Goal: Find specific page/section: Find specific page/section

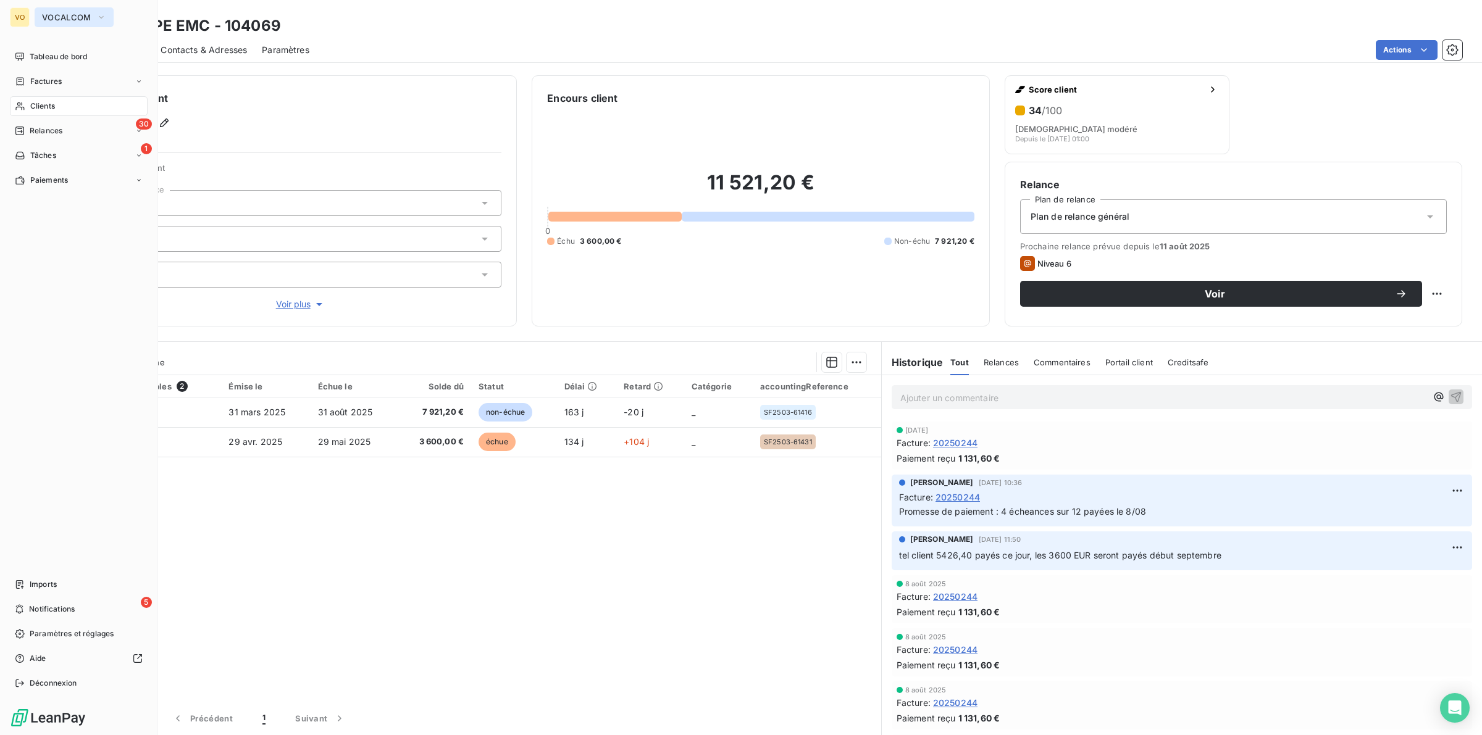
click at [77, 17] on span "VOCALCOM" at bounding box center [66, 17] width 49 height 10
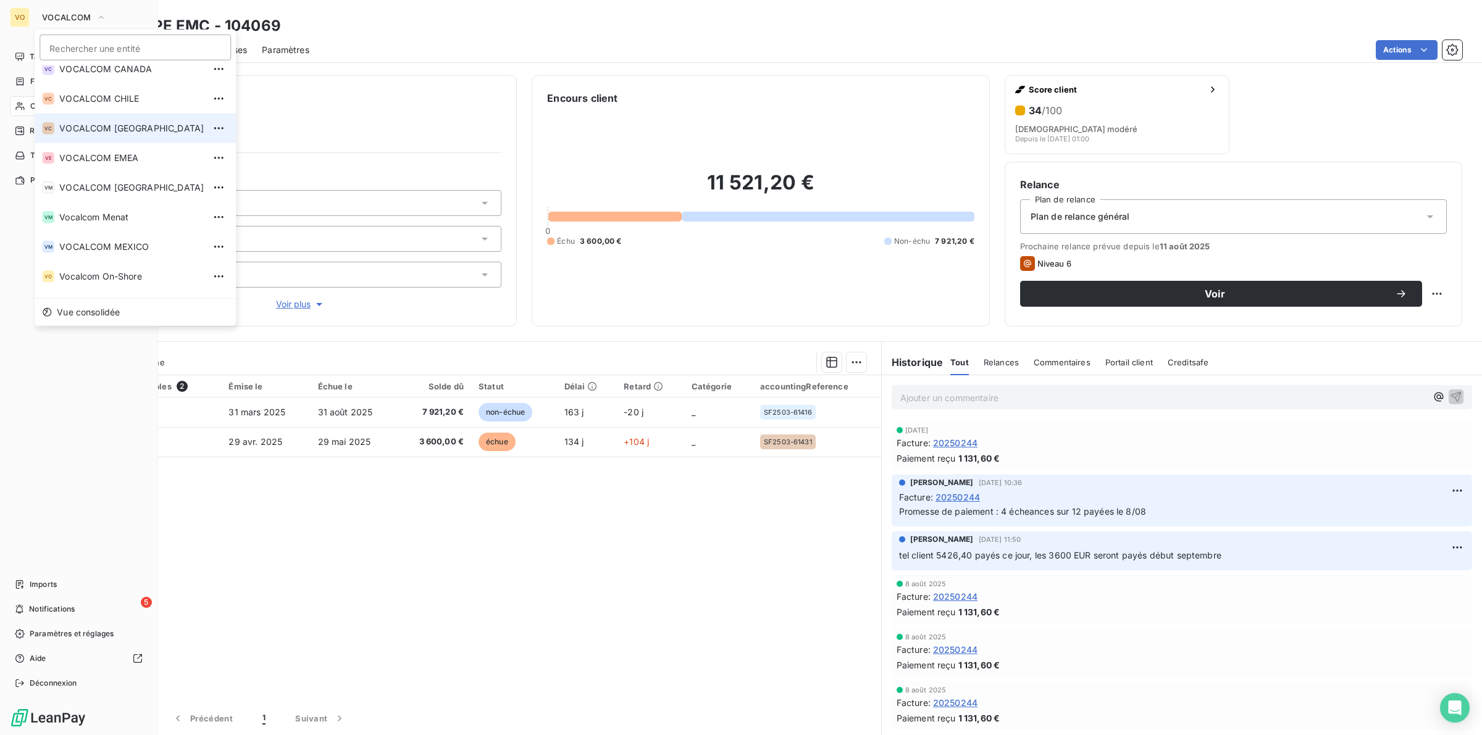
scroll to position [154, 0]
click at [106, 192] on span "Vocalcom Menat" at bounding box center [131, 192] width 144 height 12
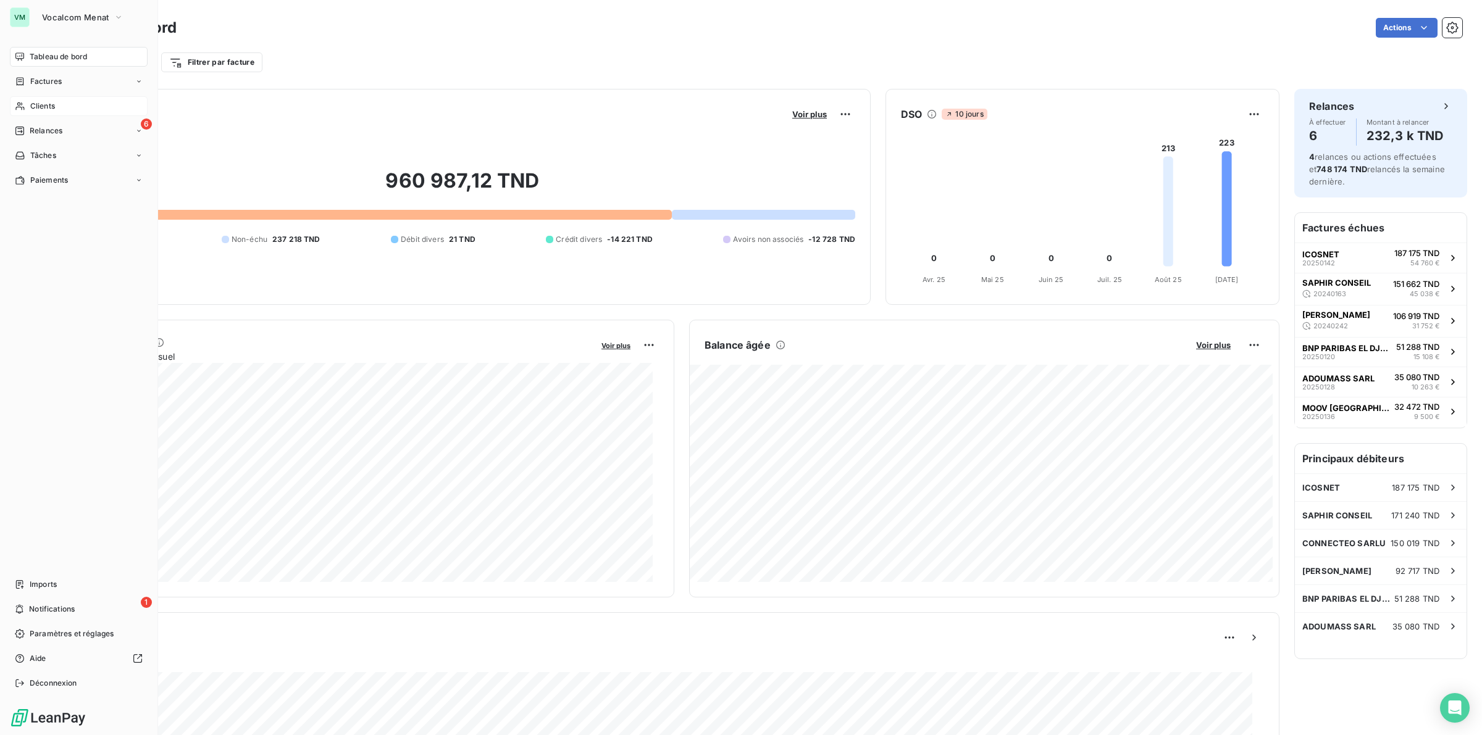
click at [38, 99] on div "Clients" at bounding box center [79, 106] width 138 height 20
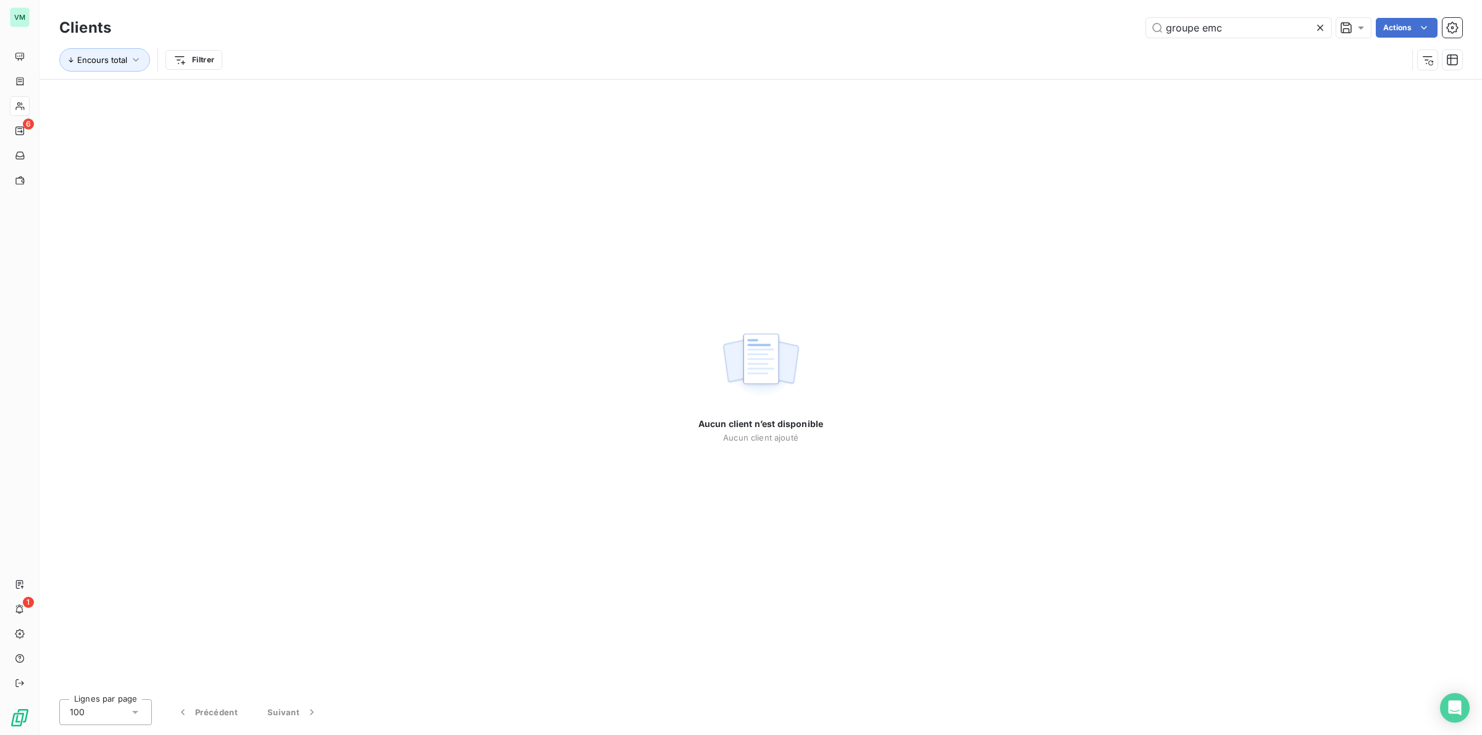
click at [1314, 22] on icon at bounding box center [1320, 28] width 12 height 12
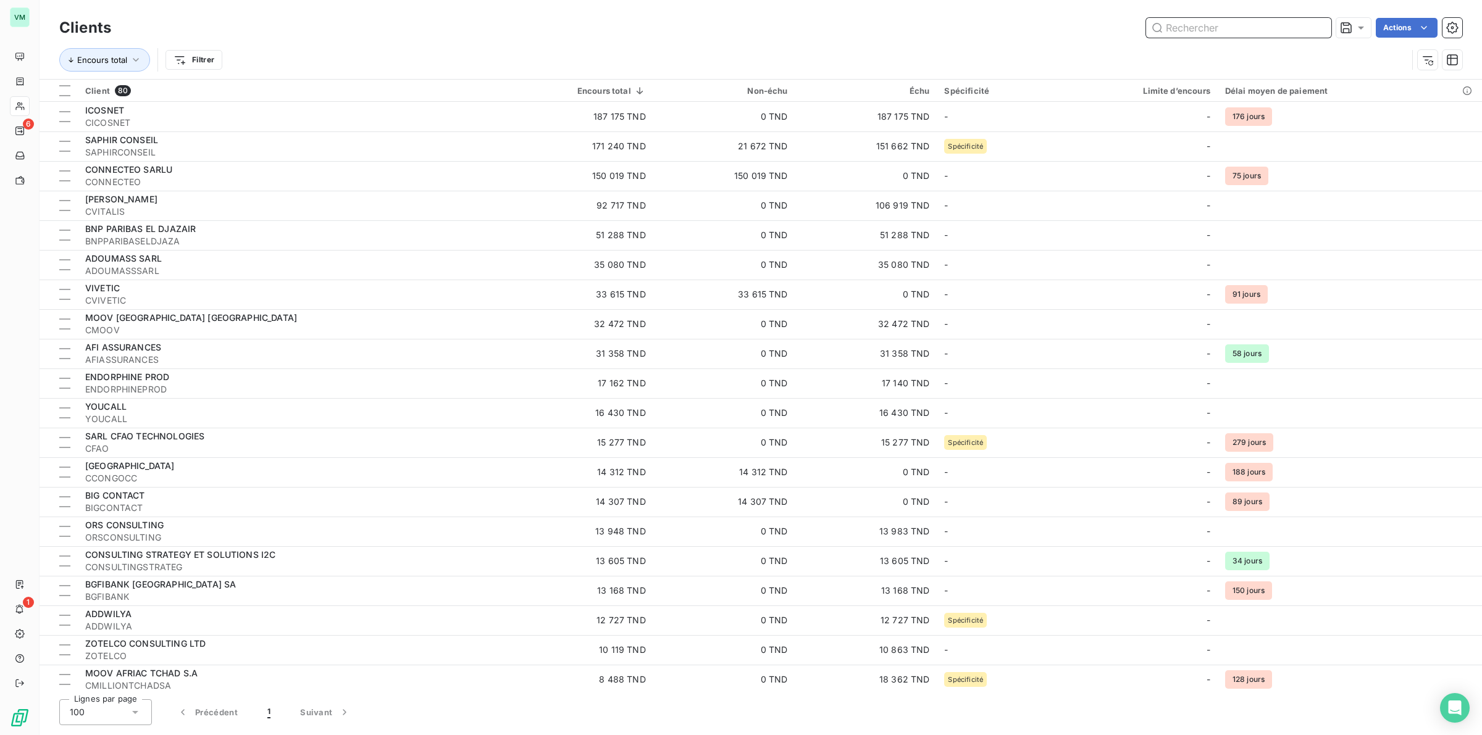
click at [1229, 28] on input "text" at bounding box center [1238, 28] width 185 height 20
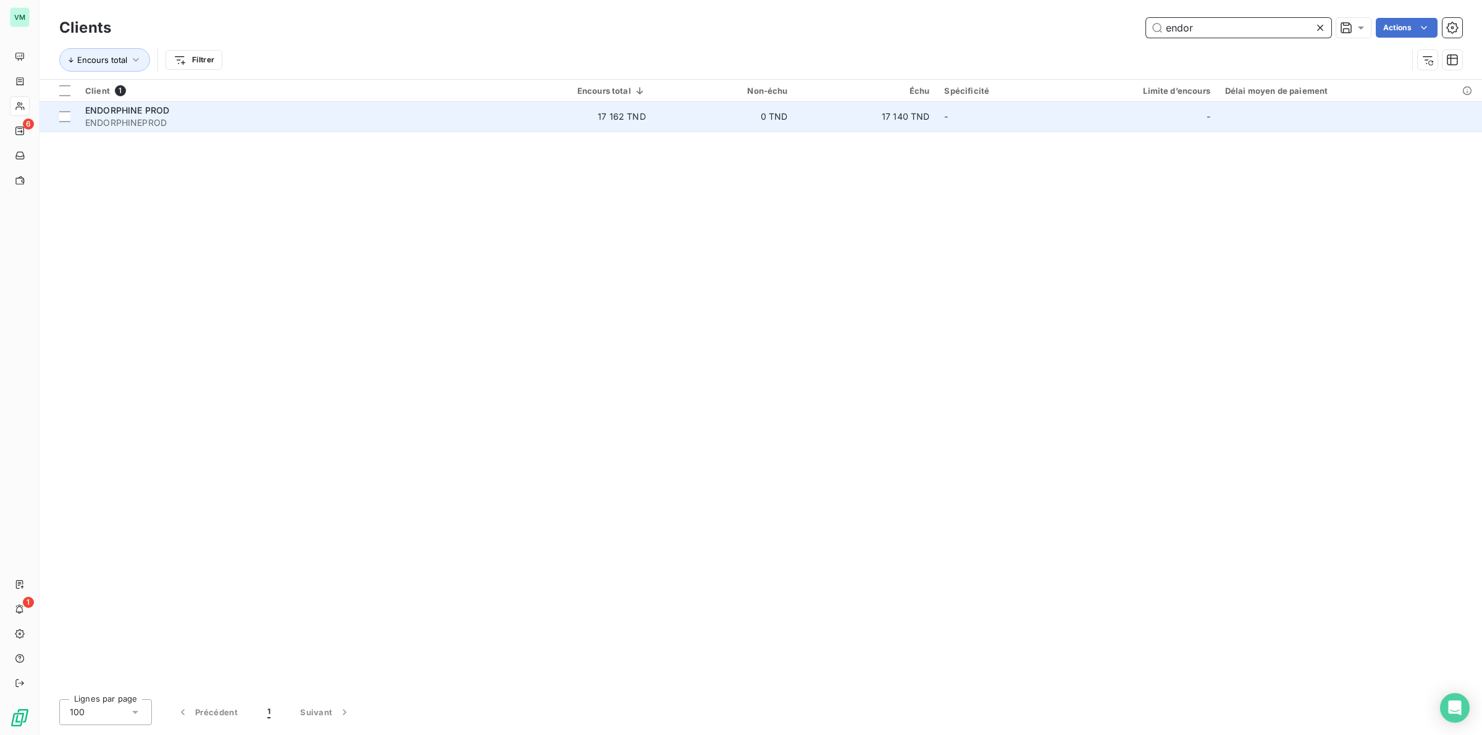
type input "endor"
click at [177, 113] on div "ENDORPHINE PROD" at bounding box center [290, 110] width 411 height 12
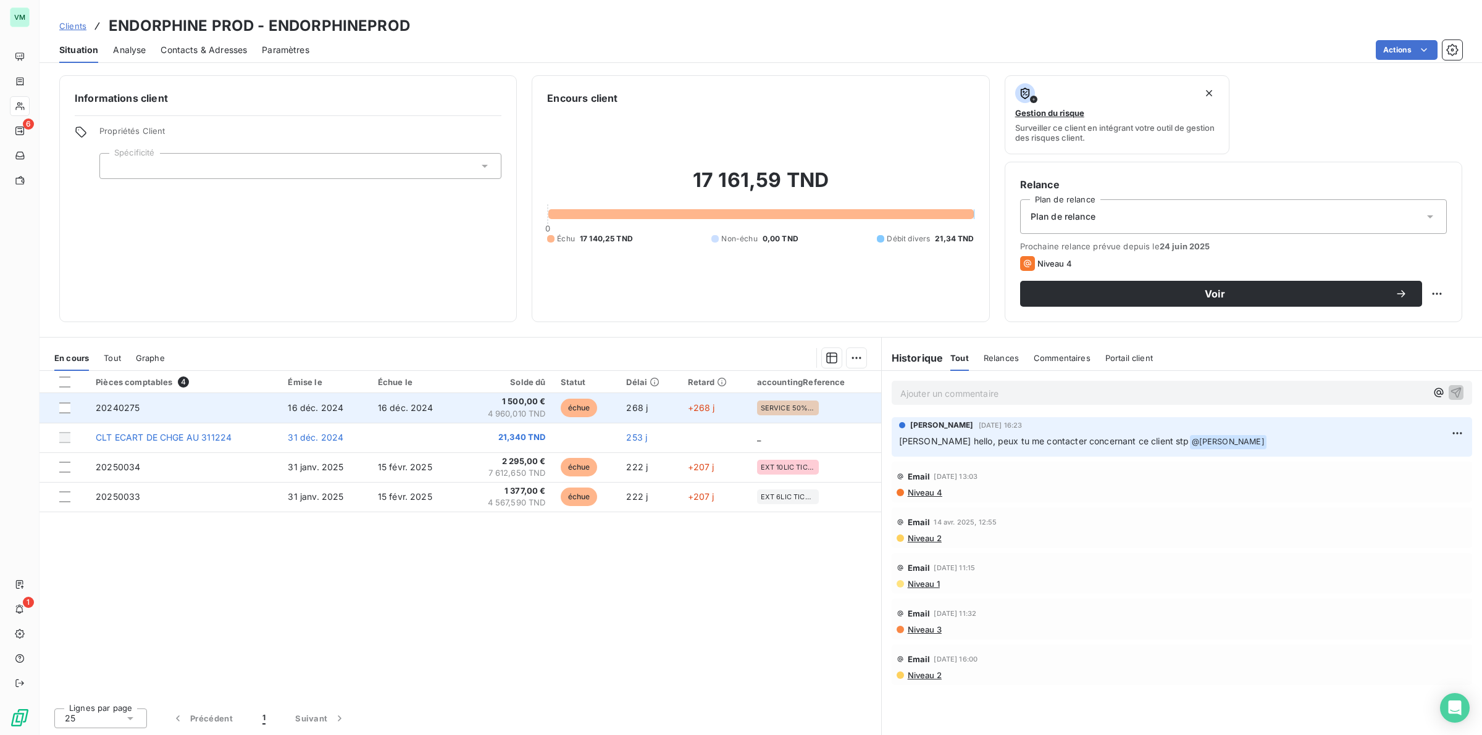
click at [483, 412] on span "4 960,010 TND" at bounding box center [506, 414] width 78 height 12
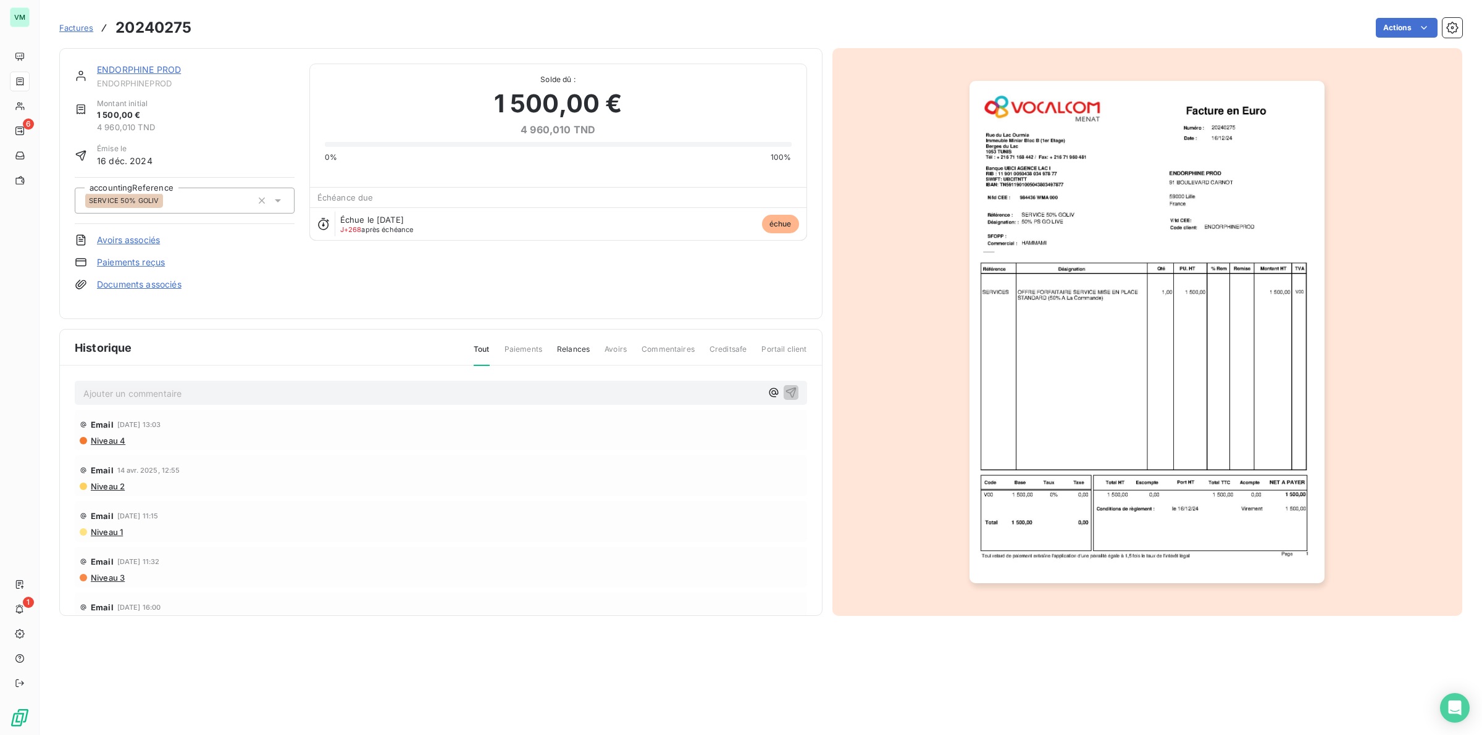
click at [1099, 214] on img "button" at bounding box center [1146, 332] width 355 height 503
